Goal: Information Seeking & Learning: Learn about a topic

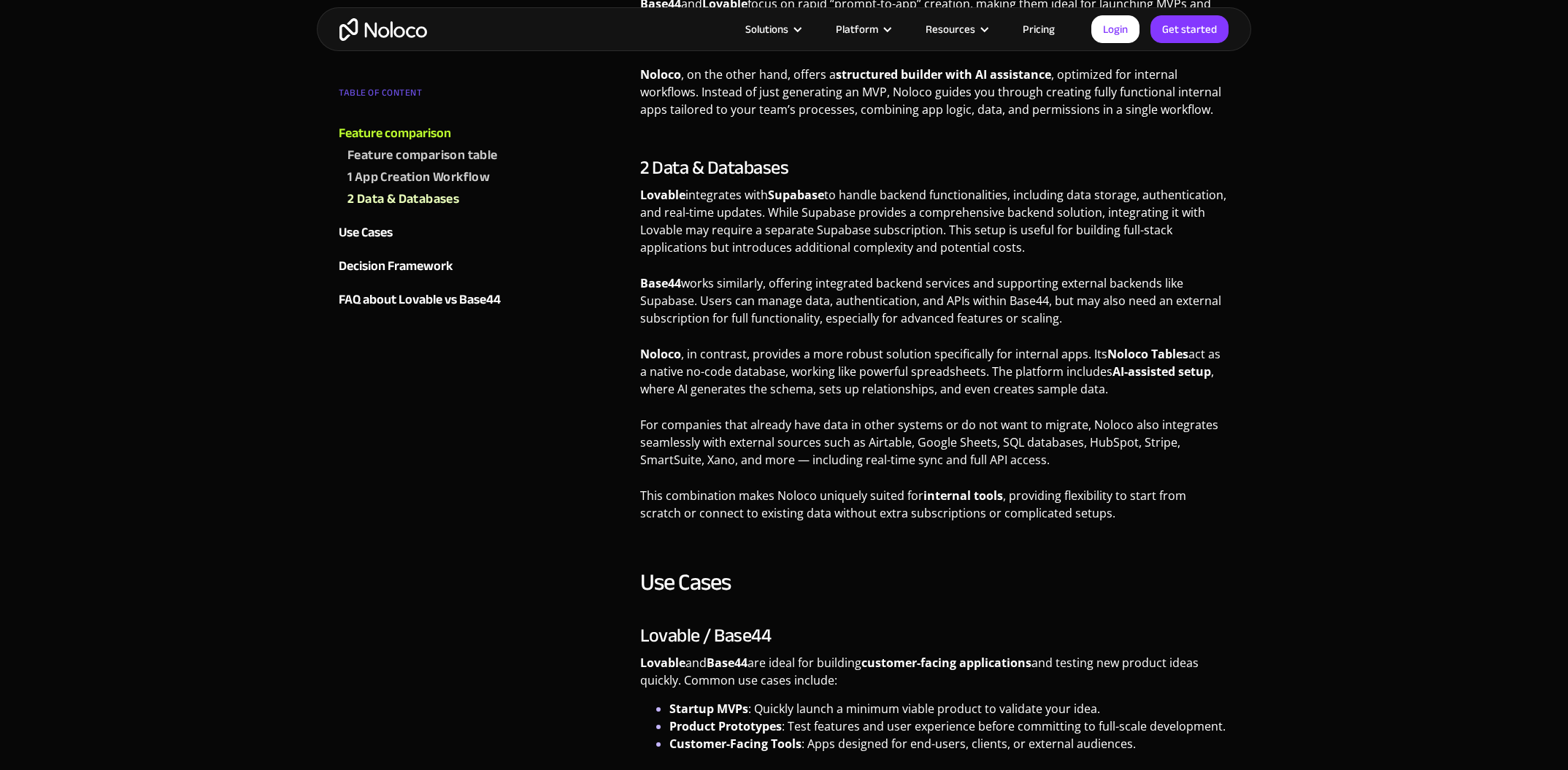
scroll to position [1678, 0]
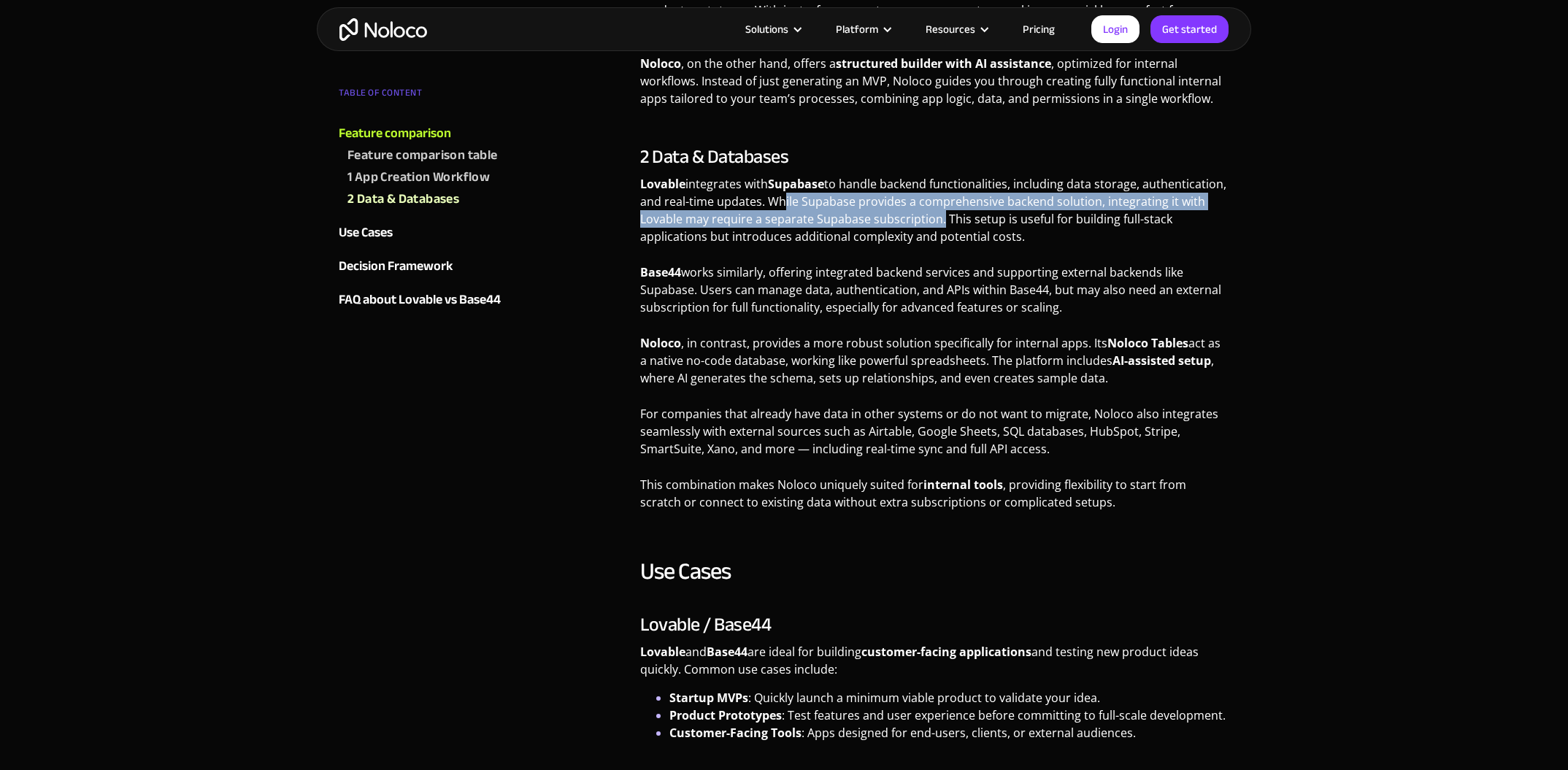
drag, startPoint x: 780, startPoint y: 183, endPoint x: 938, endPoint y: 198, distance: 158.7
click at [938, 198] on p "Lovable integrates with Supabase to handle backend functionalities, including d…" at bounding box center [935, 215] width 589 height 81
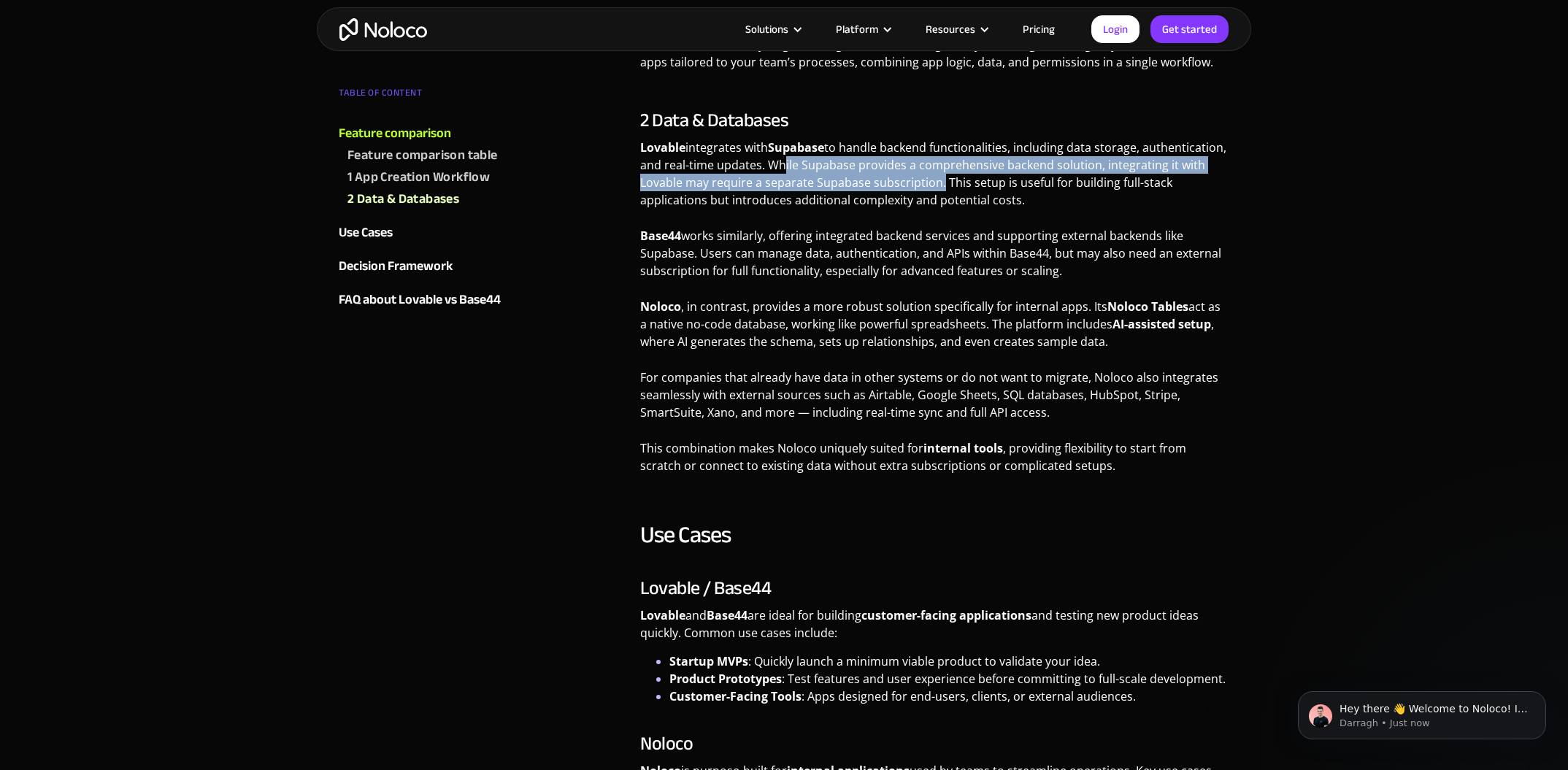
scroll to position [1751, 0]
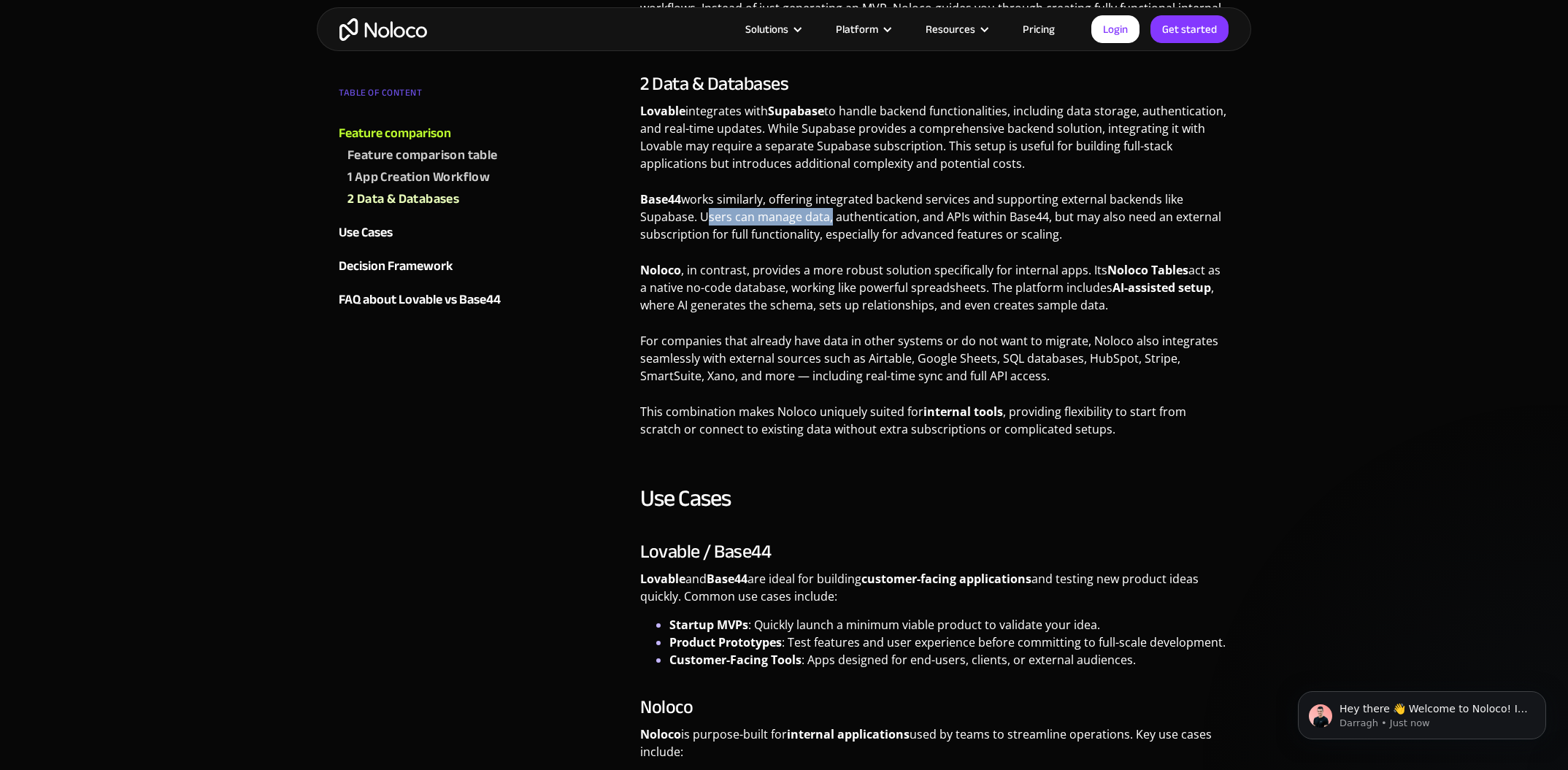
drag, startPoint x: 700, startPoint y: 195, endPoint x: 827, endPoint y: 197, distance: 127.0
click at [827, 197] on p "Base44 works similarly, offering integrated backend services and supporting ext…" at bounding box center [935, 223] width 589 height 64
click at [1023, 216] on p "Base44 works similarly, offering integrated backend services and supporting ext…" at bounding box center [935, 223] width 589 height 64
drag, startPoint x: 727, startPoint y: 192, endPoint x: 874, endPoint y: 199, distance: 147.2
click at [874, 199] on p "Base44 works similarly, offering integrated backend services and supporting ext…" at bounding box center [935, 223] width 589 height 64
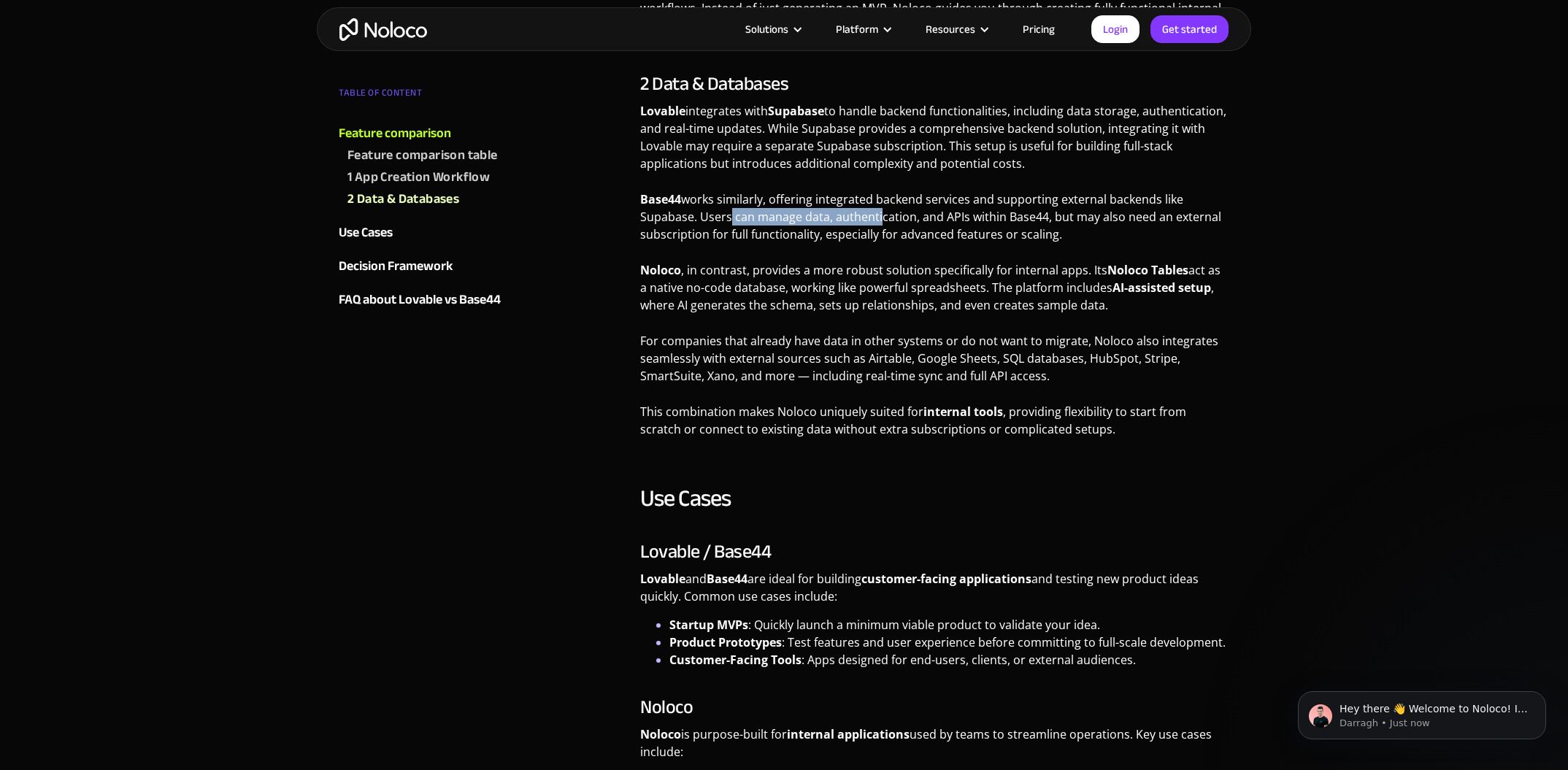
click at [874, 199] on p "Base44 works similarly, offering integrated backend services and supporting ext…" at bounding box center [935, 223] width 589 height 64
drag, startPoint x: 700, startPoint y: 198, endPoint x: 1043, endPoint y: 198, distance: 343.0
click at [1043, 198] on p "Base44 works similarly, offering integrated backend services and supporting ext…" at bounding box center [935, 223] width 589 height 64
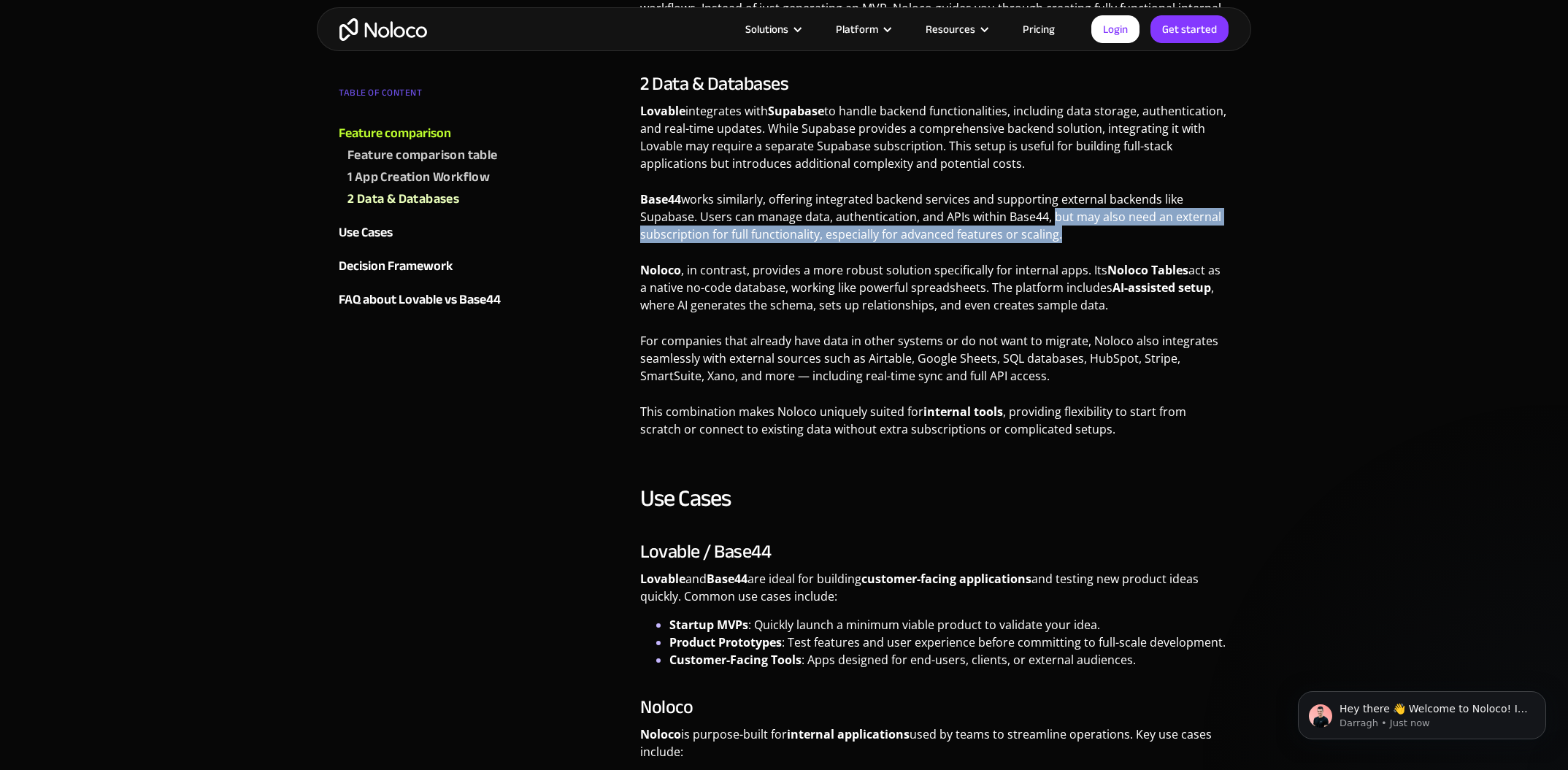
drag, startPoint x: 1048, startPoint y: 195, endPoint x: 1054, endPoint y: 220, distance: 25.7
click at [1054, 220] on p "Base44 works similarly, offering integrated backend services and supporting ext…" at bounding box center [935, 223] width 589 height 64
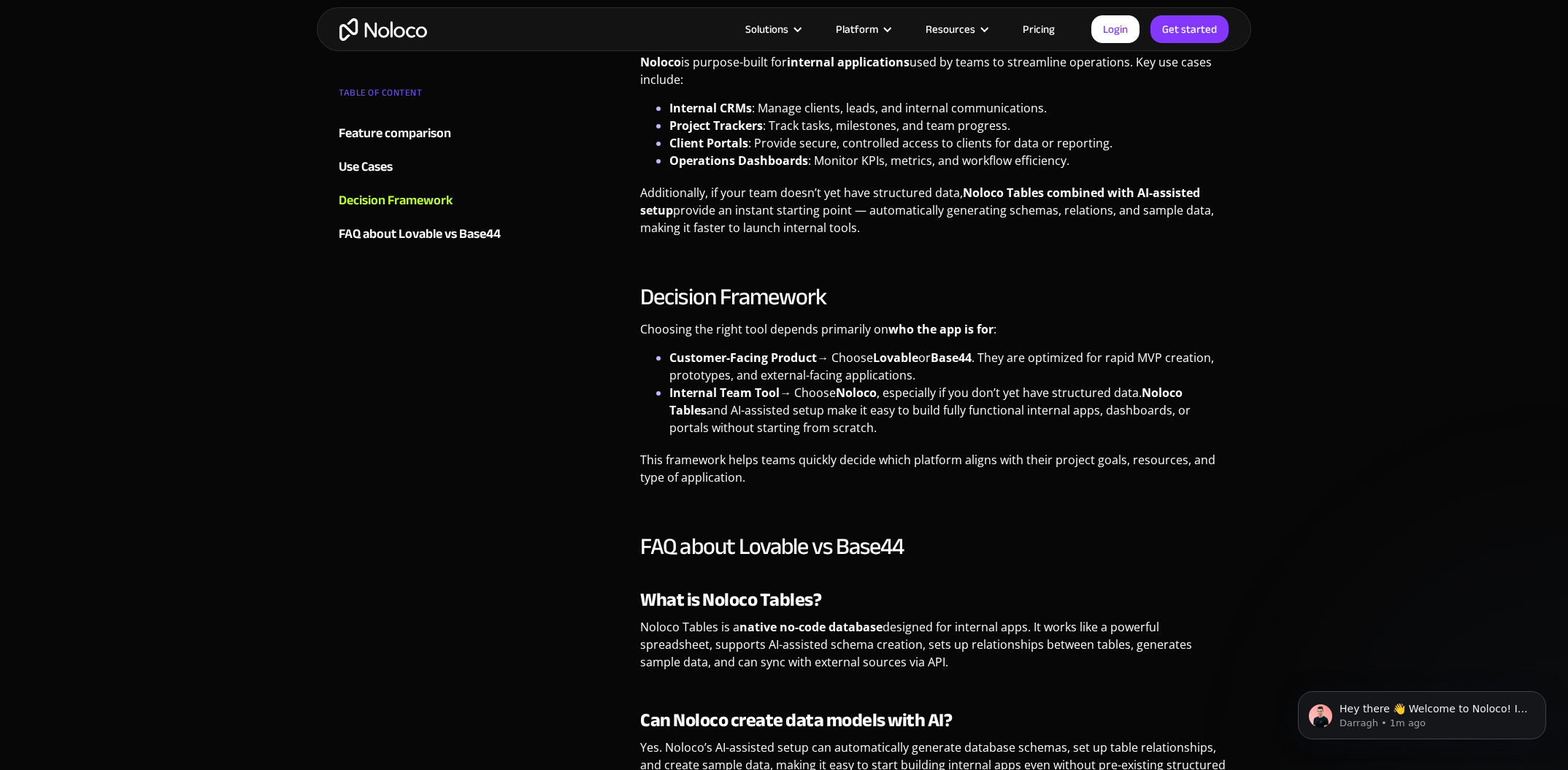
scroll to position [2408, 0]
